Goal: Task Accomplishment & Management: Manage account settings

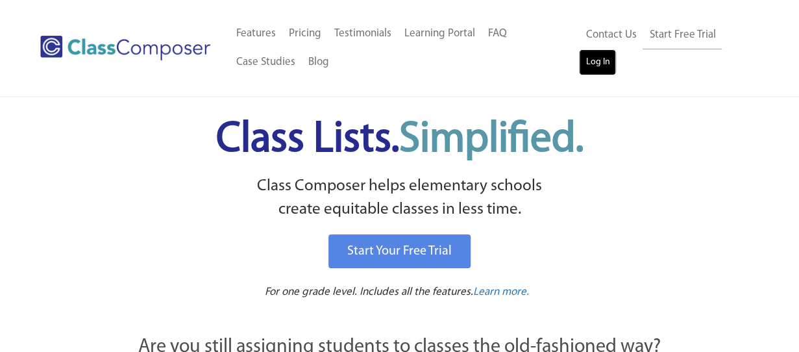
click at [597, 60] on link "Log In" at bounding box center [597, 62] width 37 height 26
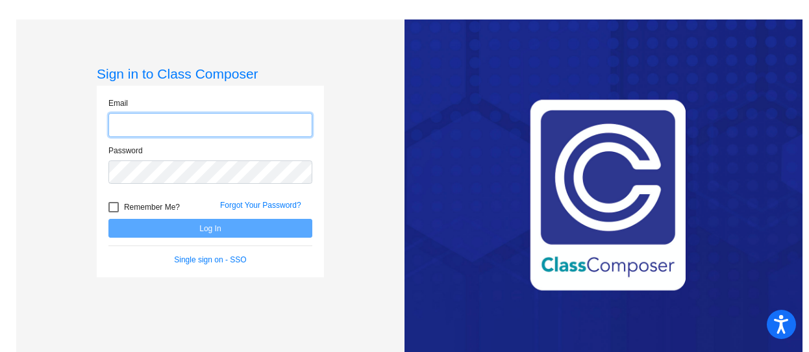
type input "afrey@k12.wv.us"
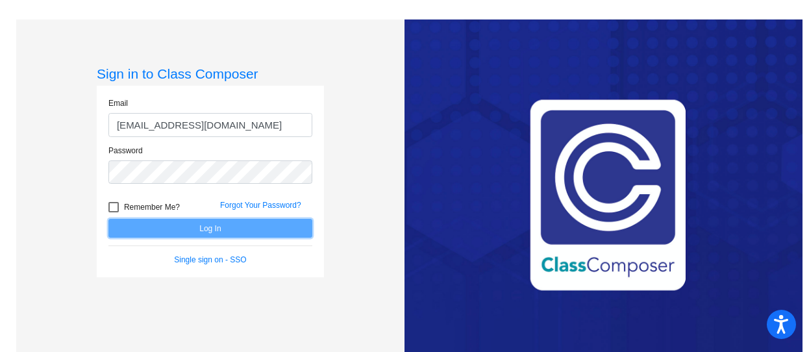
click at [289, 223] on button "Log In" at bounding box center [210, 228] width 204 height 19
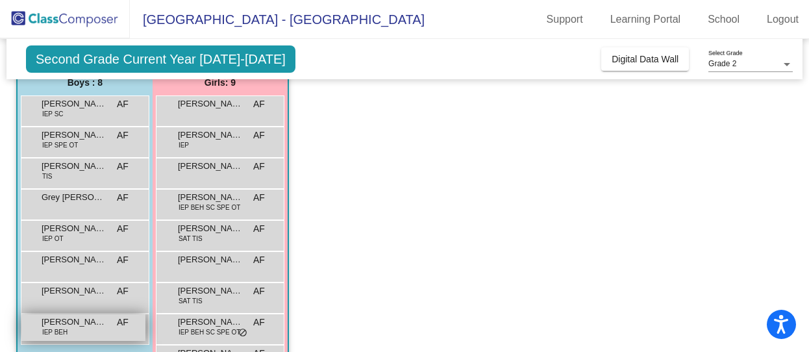
scroll to position [92, 0]
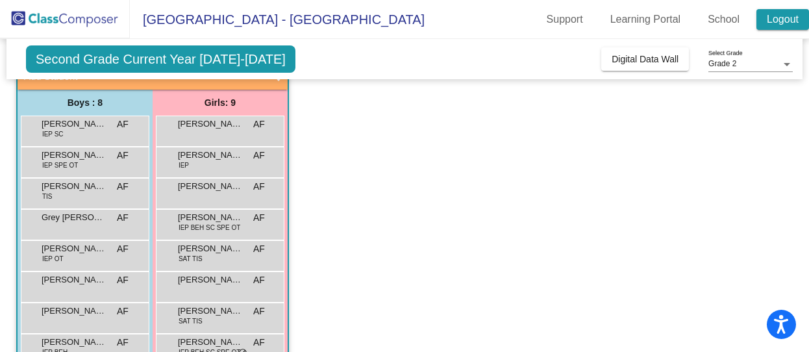
click at [785, 16] on link "Logout" at bounding box center [782, 19] width 53 height 21
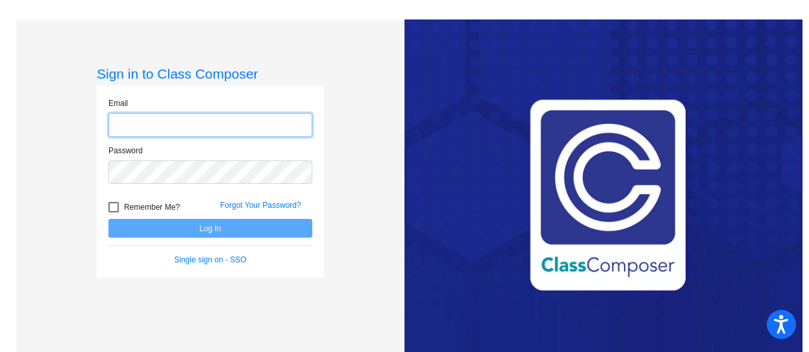
type input "afrey@k12.wv.us"
